Goal: Task Accomplishment & Management: Use online tool/utility

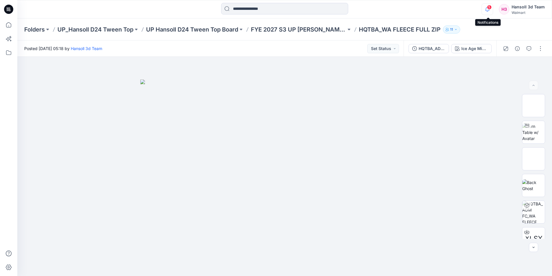
click at [486, 8] on icon "button" at bounding box center [487, 9] width 11 height 12
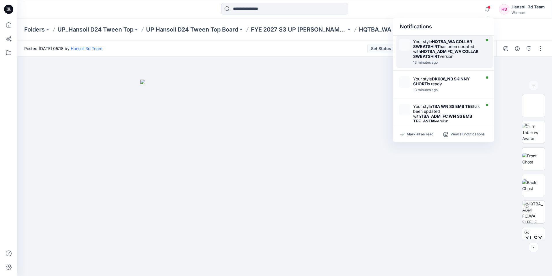
click at [459, 57] on div "Your style HQTBA_WA COLLAR SWEATSHIRT has been updated with HQTBA_ADM FC_WA COL…" at bounding box center [446, 49] width 66 height 20
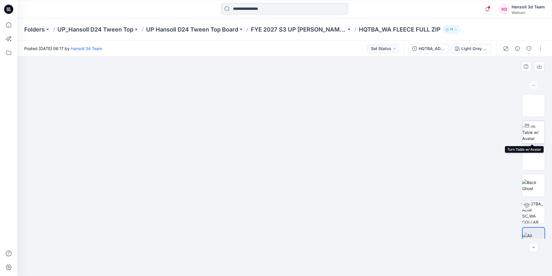
click at [535, 137] on img at bounding box center [533, 132] width 23 height 18
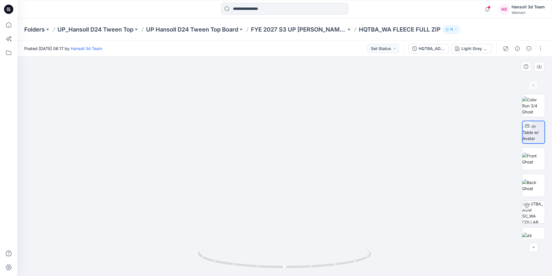
drag, startPoint x: 391, startPoint y: 105, endPoint x: 421, endPoint y: 240, distance: 137.8
drag, startPoint x: 340, startPoint y: 115, endPoint x: 279, endPoint y: 181, distance: 89.5
click at [279, 181] on img at bounding box center [253, 25] width 1183 height 500
drag, startPoint x: 284, startPoint y: 266, endPoint x: 247, endPoint y: 268, distance: 37.9
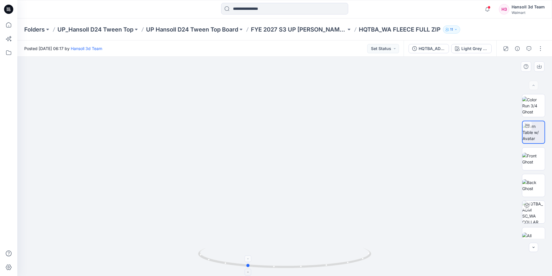
click at [247, 268] on icon at bounding box center [285, 258] width 175 height 22
click at [485, 9] on icon "button" at bounding box center [487, 9] width 11 height 12
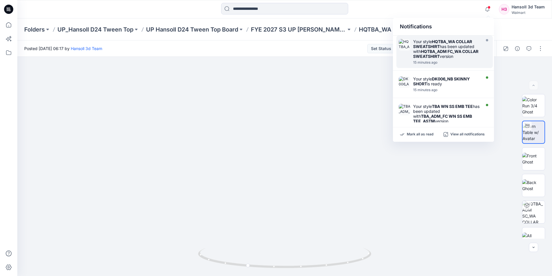
click at [430, 60] on div "15 minutes ago" at bounding box center [446, 62] width 66 height 4
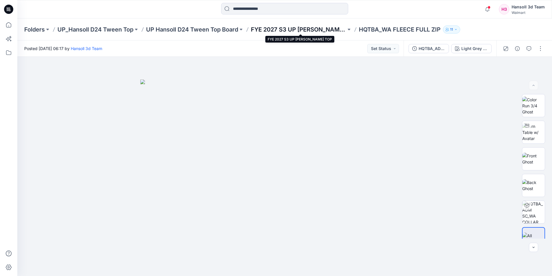
click at [318, 29] on p "FYE 2027 S3 UP [PERSON_NAME] TOP" at bounding box center [298, 29] width 95 height 8
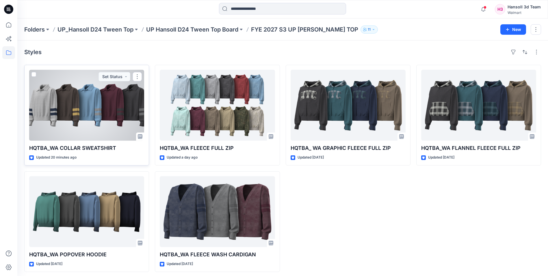
click at [102, 97] on div at bounding box center [86, 105] width 115 height 71
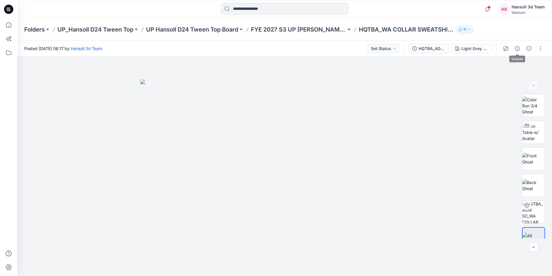
drag, startPoint x: 518, startPoint y: 48, endPoint x: 519, endPoint y: 53, distance: 5.2
click at [518, 48] on icon "button" at bounding box center [517, 48] width 5 height 5
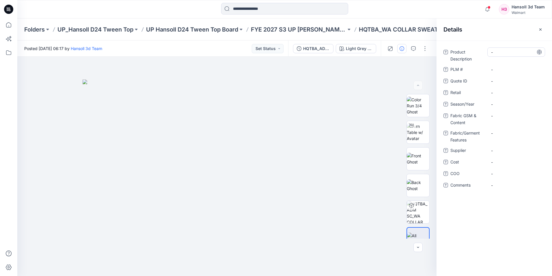
click at [507, 49] on Description "-" at bounding box center [516, 52] width 50 height 6
type textarea "**********"
click at [506, 81] on ID "-" at bounding box center [516, 81] width 50 height 6
type textarea "*"
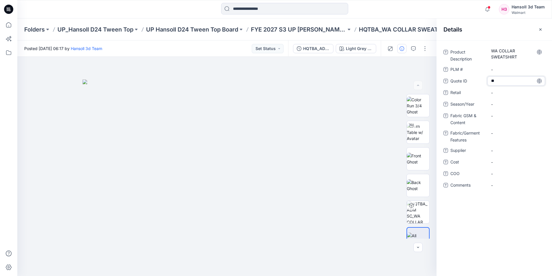
type textarea "***"
click at [500, 107] on div "-" at bounding box center [516, 103] width 58 height 9
type textarea "*********"
click at [507, 118] on Content "-" at bounding box center [516, 116] width 50 height 6
type textarea "*"
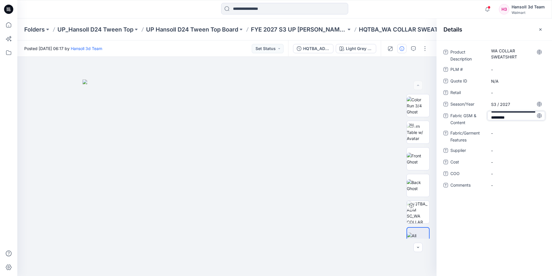
scroll to position [10, 0]
type textarea "**********"
click at [524, 141] on div "-" at bounding box center [516, 136] width 58 height 9
type textarea "**********"
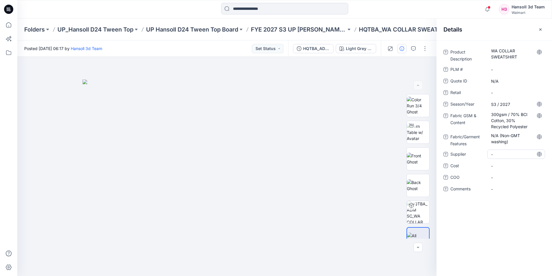
click at [512, 158] on div "-" at bounding box center [516, 153] width 58 height 9
type textarea "**********"
click at [506, 174] on span "-" at bounding box center [516, 177] width 50 height 6
type textarea "*"
type textarea "*******"
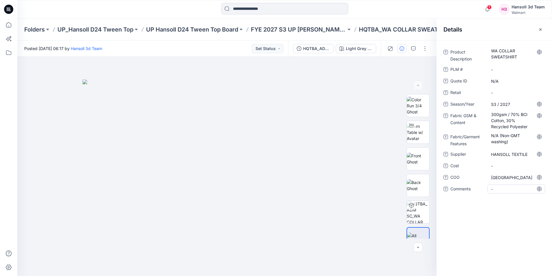
click at [507, 185] on div "-" at bounding box center [516, 188] width 58 height 9
type textarea "**********"
click at [541, 27] on button "button" at bounding box center [540, 29] width 9 height 9
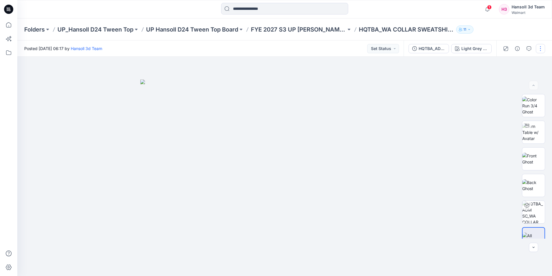
click at [544, 46] on button "button" at bounding box center [540, 48] width 9 height 9
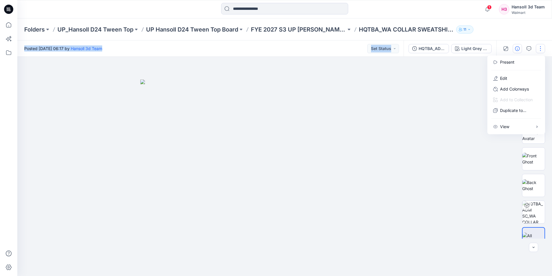
drag, startPoint x: 521, startPoint y: 27, endPoint x: 513, endPoint y: 47, distance: 21.4
click at [513, 47] on div "Folders UP_Hansoll D24 Tween Top UP Hansoll D24 Tween Top Board FYE 2027 S3 UP …" at bounding box center [284, 146] width 535 height 257
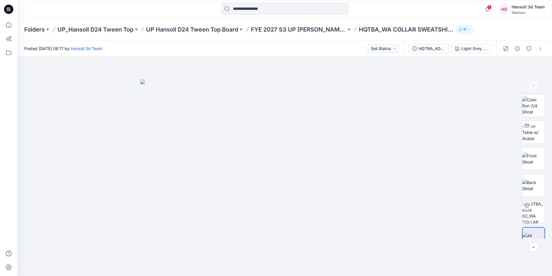
drag, startPoint x: 513, startPoint y: 47, endPoint x: 503, endPoint y: 31, distance: 19.6
click at [494, 31] on div "Folders UP_Hansoll D24 Tween Top UP Hansoll D24 Tween Top Board FYE 2027 S3 UP …" at bounding box center [262, 29] width 476 height 8
click at [540, 50] on button "button" at bounding box center [540, 48] width 9 height 9
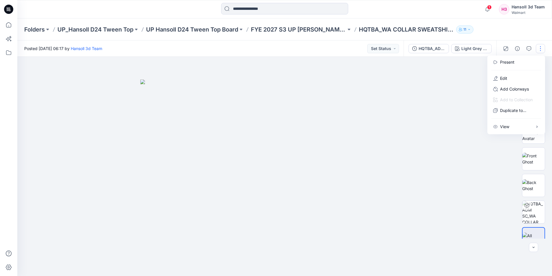
click at [504, 20] on div "Folders UP_Hansoll D24 Tween Top UP Hansoll D24 Tween Top Board FYE 2027 S3 UP …" at bounding box center [284, 29] width 535 height 22
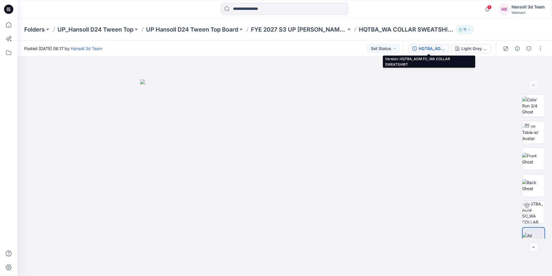
click at [438, 48] on div "HQTBA_ADM FC_WA COLLAR SWEATSHIRT" at bounding box center [432, 48] width 27 height 6
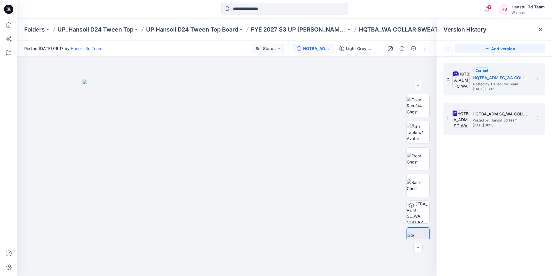
click at [501, 118] on span "Posted by: Hansoll 3d Team" at bounding box center [502, 120] width 58 height 6
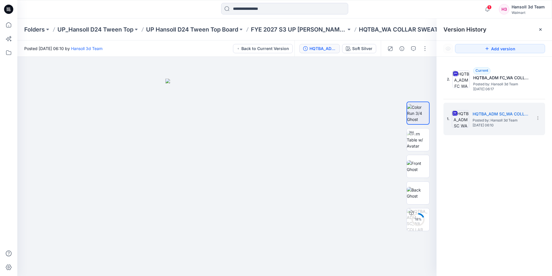
click at [399, 12] on div at bounding box center [284, 9] width 267 height 13
click at [542, 25] on div "Version History" at bounding box center [495, 29] width 116 height 22
click at [542, 28] on icon at bounding box center [540, 29] width 5 height 5
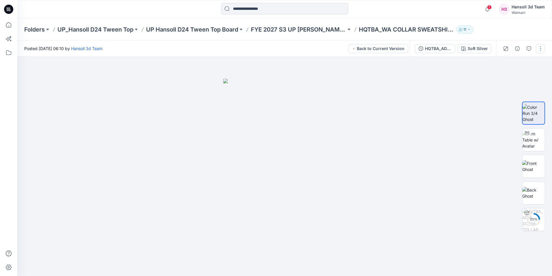
click at [542, 45] on button "button" at bounding box center [540, 48] width 9 height 9
click at [525, 25] on div "Folders UP_Hansoll D24 Tween Top UP Hansoll D24 Tween Top Board FYE 2027 S3 UP …" at bounding box center [284, 29] width 535 height 22
click at [452, 49] on div "HQTBA_ADM SC_WA COLLAR SWEATSHIRT" at bounding box center [438, 48] width 27 height 6
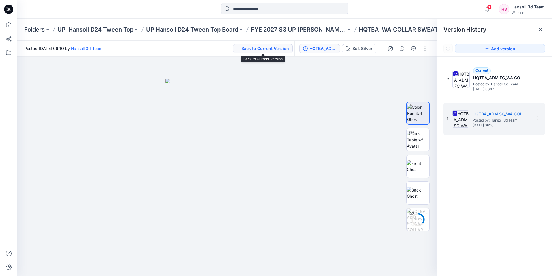
click at [241, 50] on button "Back to Current Version" at bounding box center [263, 48] width 60 height 9
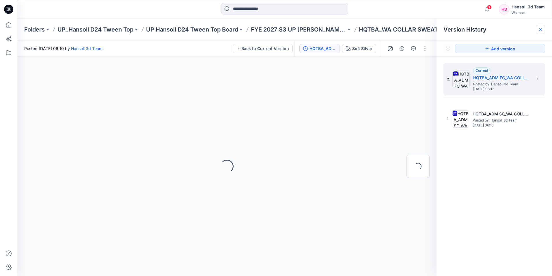
click at [540, 31] on icon at bounding box center [540, 29] width 5 height 5
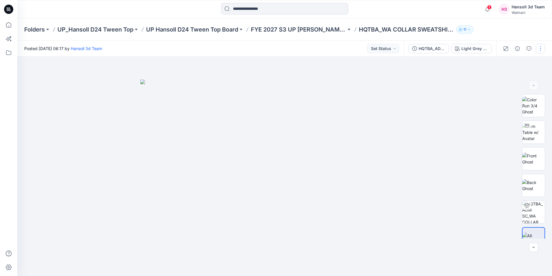
click at [544, 49] on button "button" at bounding box center [540, 48] width 9 height 9
click at [514, 83] on button "Edit" at bounding box center [516, 78] width 53 height 11
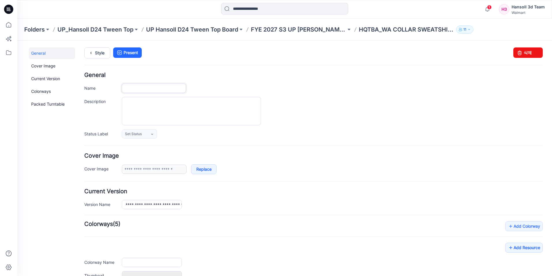
click at [171, 92] on input "Name" at bounding box center [154, 87] width 64 height 9
type input "**********"
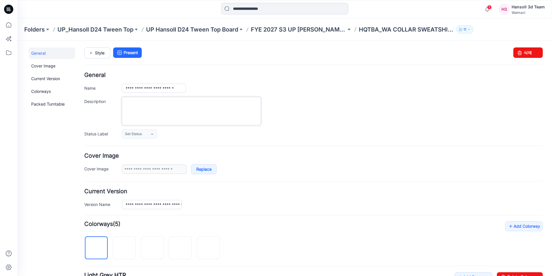
click at [250, 105] on textarea "Description" at bounding box center [191, 111] width 139 height 28
type textarea "**********"
click at [306, 112] on div "**********" at bounding box center [332, 111] width 421 height 28
click at [99, 55] on link "Style" at bounding box center [97, 52] width 26 height 11
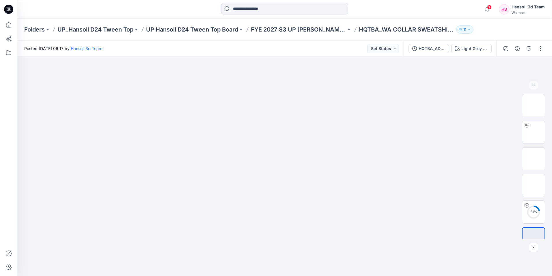
click at [505, 29] on div "Folders UP_Hansoll D24 Tween Top UP Hansoll D24 Tween Top Board FYE 2027 S3 UP …" at bounding box center [284, 29] width 535 height 22
click at [490, 10] on icon "button" at bounding box center [487, 9] width 4 height 4
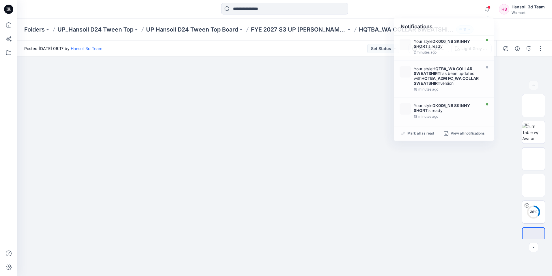
click at [527, 30] on div "Folders UP_Hansoll D24 Tween Top UP Hansoll D24 Tween Top Board FYE 2027 S3 UP …" at bounding box center [284, 29] width 535 height 22
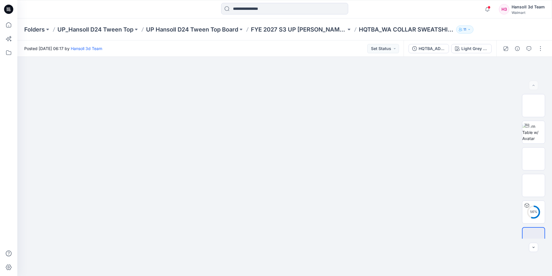
click at [528, 25] on div "Folders UP_Hansoll D24 Tween Top UP Hansoll D24 Tween Top Board FYE 2027 S3 UP …" at bounding box center [284, 29] width 535 height 22
